Goal: Navigation & Orientation: Go to known website

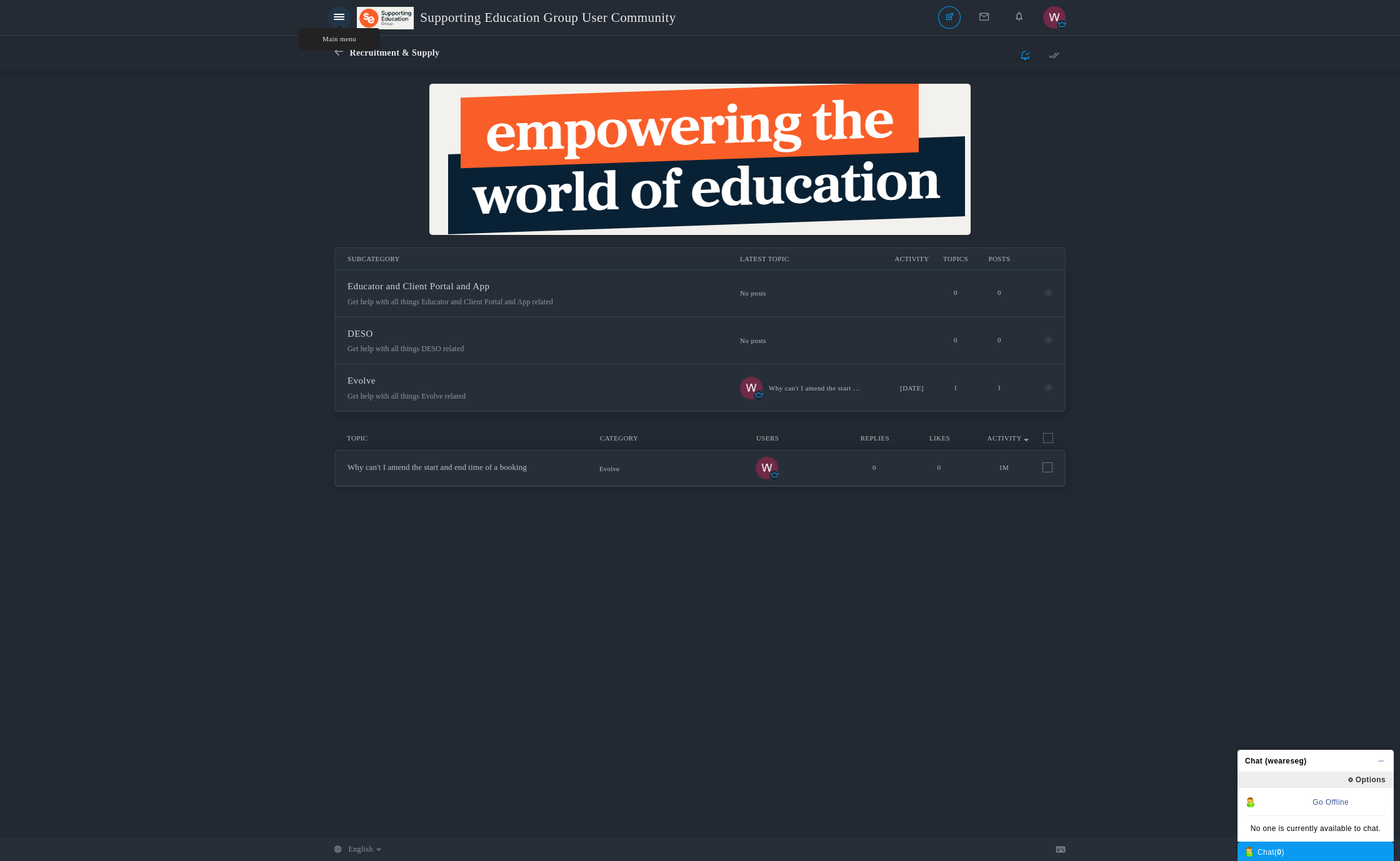
click at [340, 22] on icon at bounding box center [339, 17] width 11 height 9
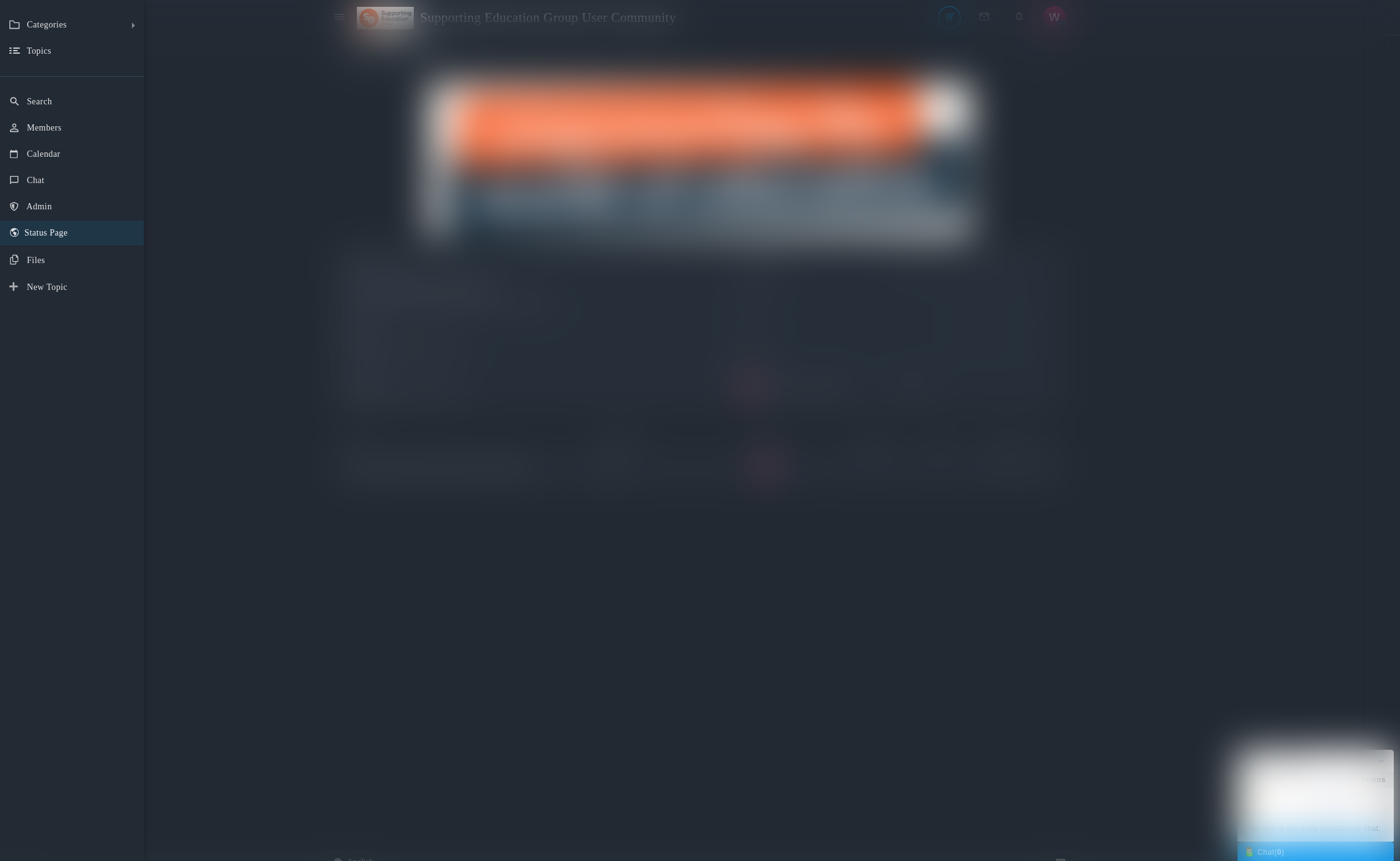
click at [52, 238] on link "Status Page" at bounding box center [71, 232] width 144 height 25
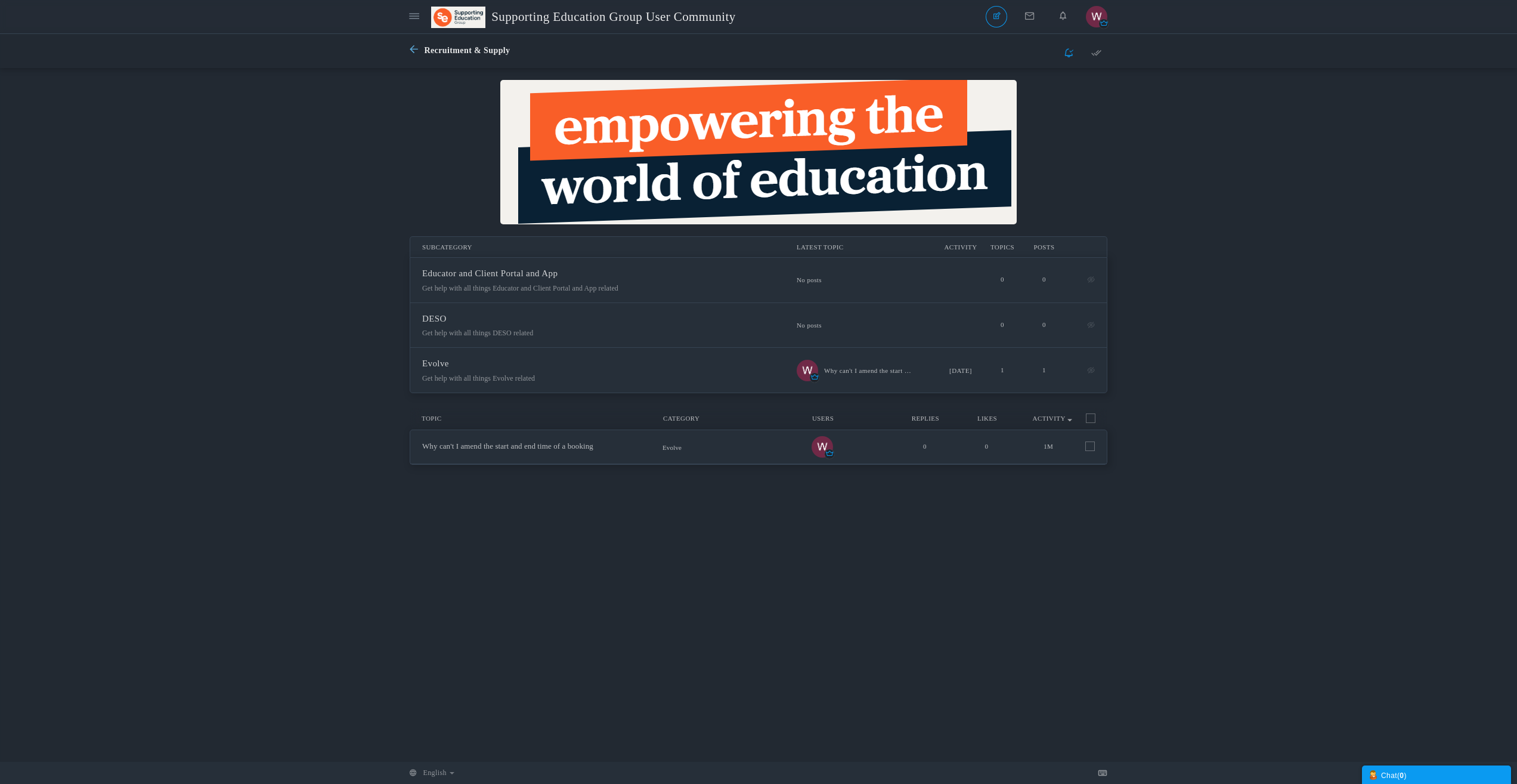
click at [415, 55] on icon at bounding box center [417, 51] width 14 height 9
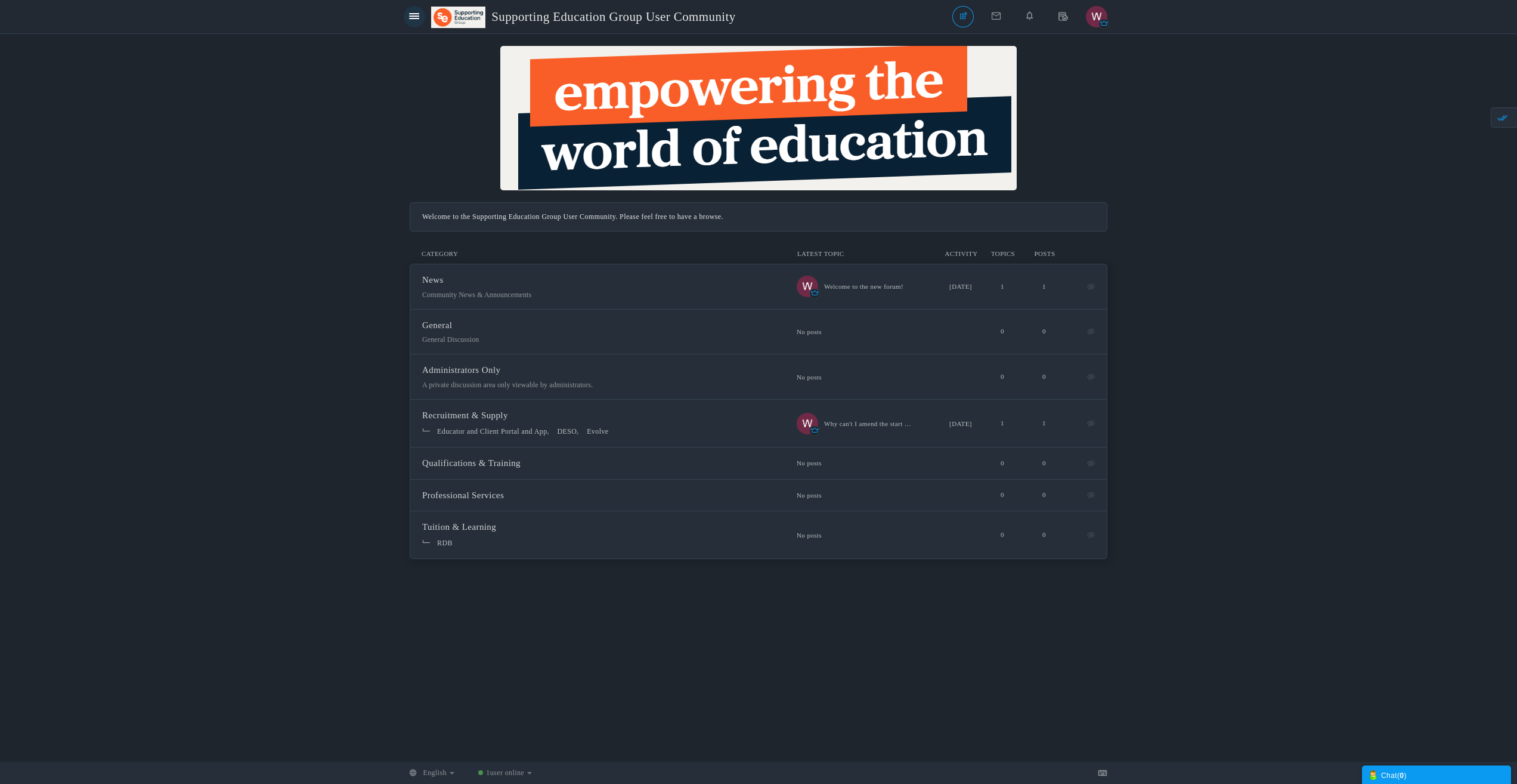
click at [414, 23] on link at bounding box center [414, 17] width 22 height 22
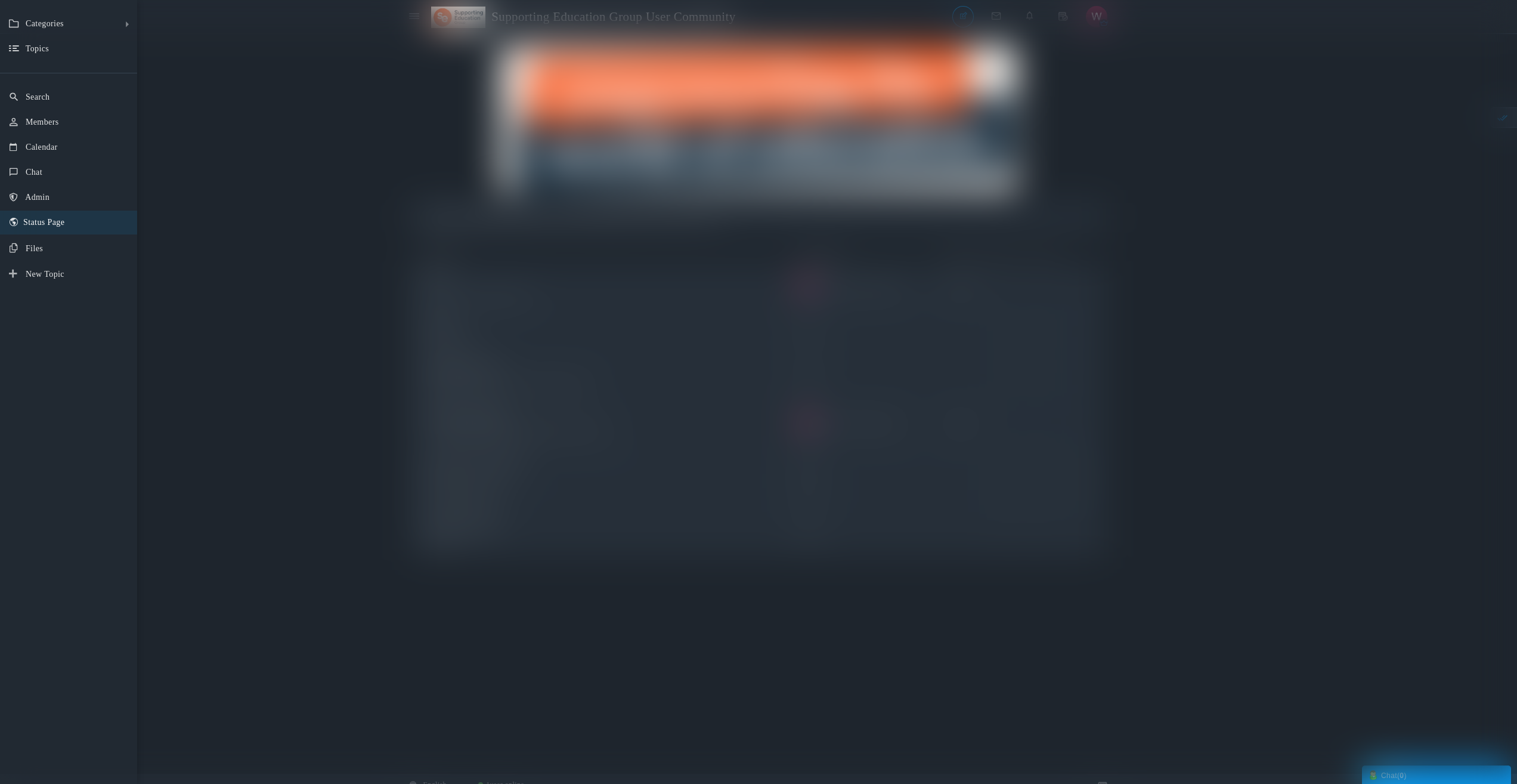
click at [37, 226] on span "Status Page" at bounding box center [43, 222] width 41 height 9
